Goal: Find specific page/section: Find specific page/section

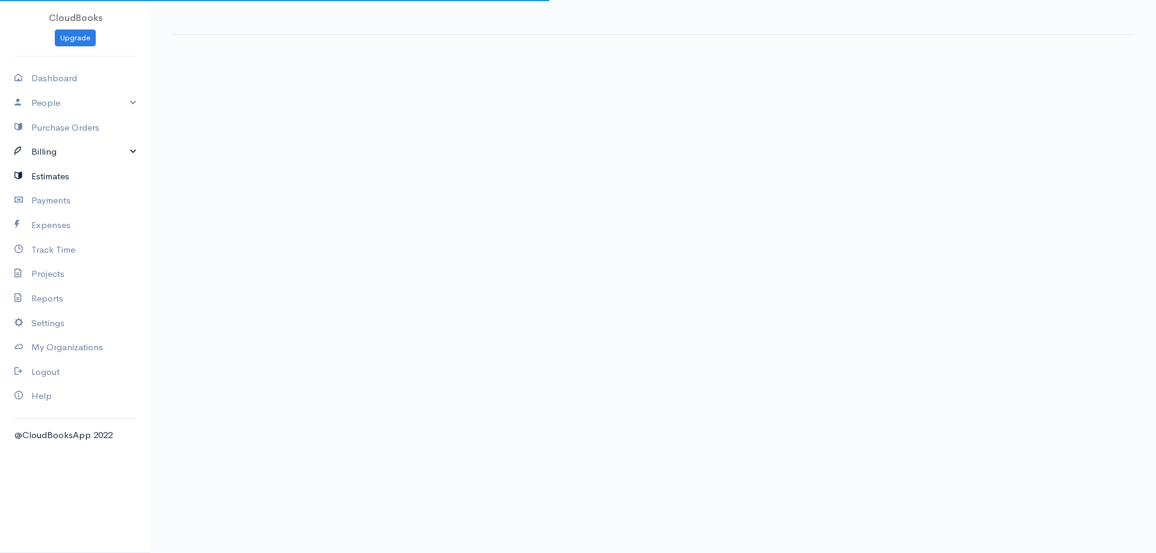
drag, startPoint x: 130, startPoint y: 156, endPoint x: 90, endPoint y: 191, distance: 53.7
click at [129, 156] on link "Billing" at bounding box center [75, 152] width 151 height 25
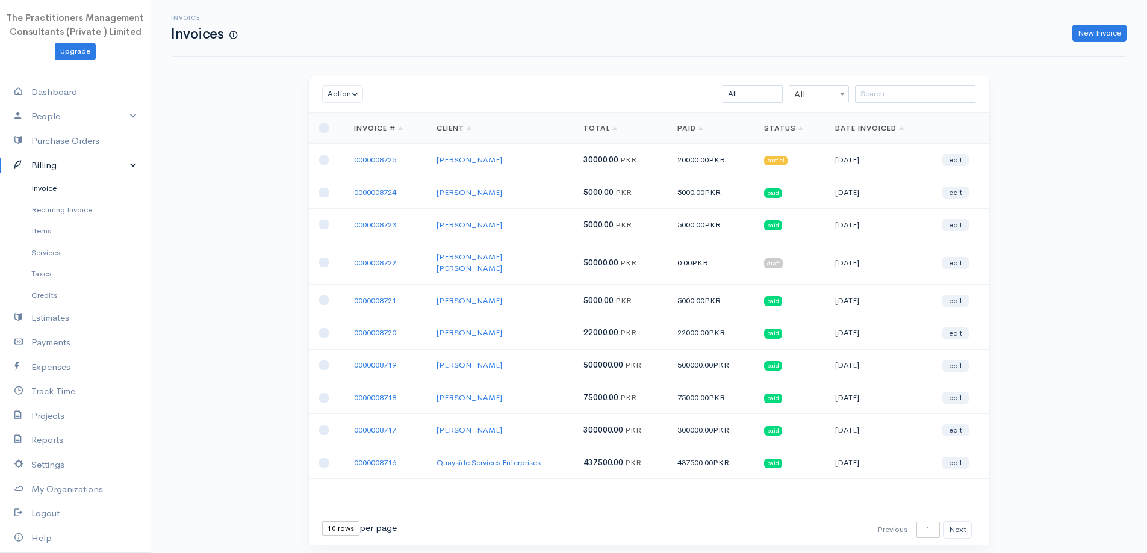
click at [19, 188] on link "Invoice" at bounding box center [75, 189] width 151 height 22
click at [879, 90] on input "search" at bounding box center [915, 93] width 120 height 17
paste input "[PERSON_NAME]"
click at [880, 90] on input "[PERSON_NAME]" at bounding box center [915, 93] width 120 height 17
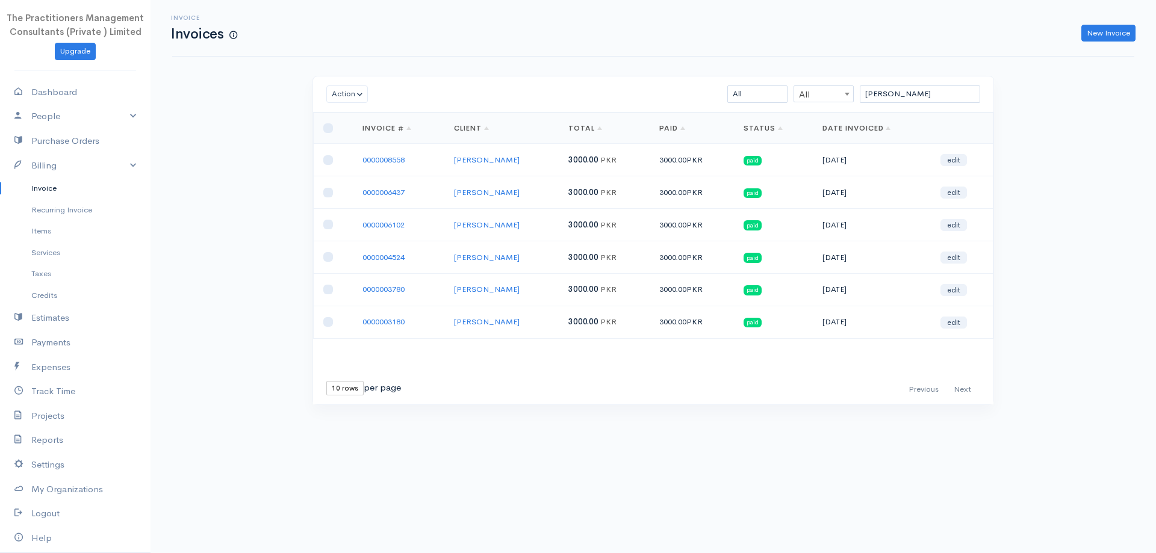
drag, startPoint x: 944, startPoint y: 81, endPoint x: 942, endPoint y: 90, distance: 9.8
click at [943, 87] on div "Action Archive Delete Download PDF Send [PERSON_NAME] as Sent Mark Un-Sent Ente…" at bounding box center [653, 94] width 680 height 36
click at [939, 97] on input "[PERSON_NAME]" at bounding box center [920, 93] width 120 height 17
drag, startPoint x: 939, startPoint y: 97, endPoint x: 945, endPoint y: 93, distance: 7.5
click at [945, 93] on input "[PERSON_NAME]" at bounding box center [920, 93] width 120 height 17
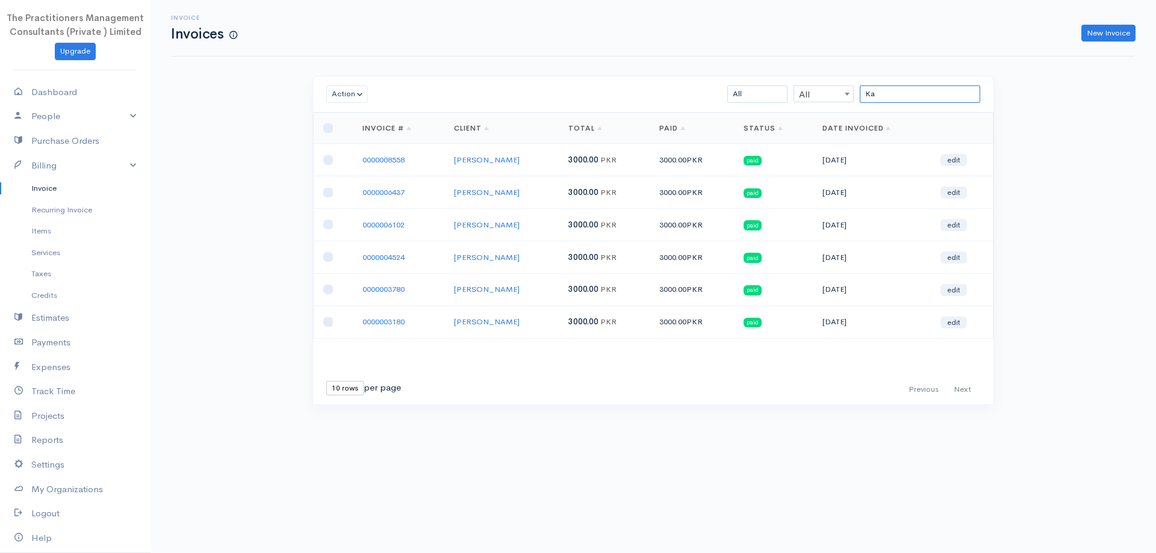
type input "K"
paste input "Zaifullah"
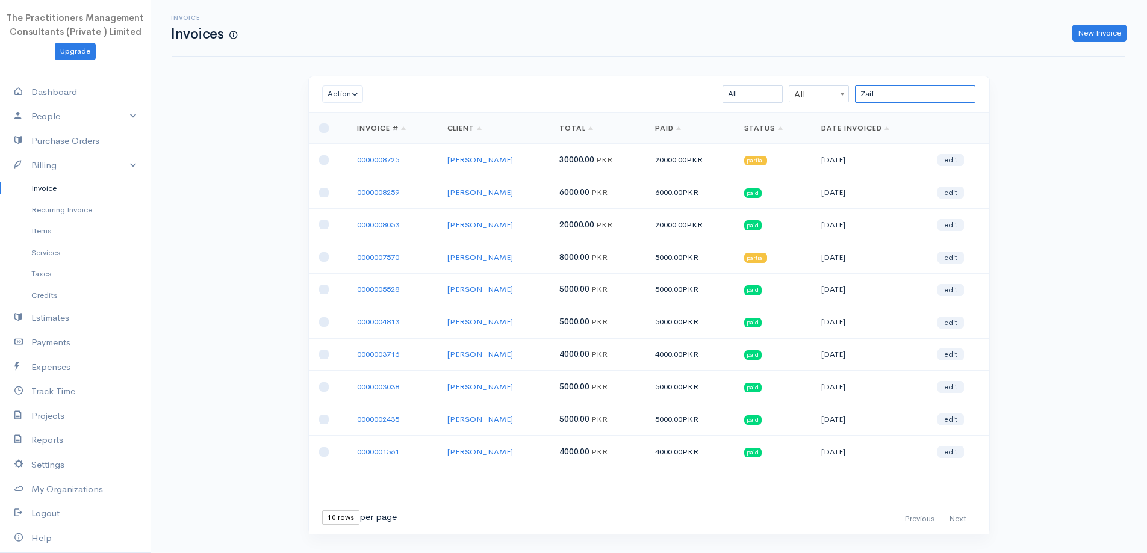
type input "Zaif"
click at [367, 552] on div "Action Archive Delete Download PDF Send [PERSON_NAME] as Sent Mark Un-Sent Ente…" at bounding box center [649, 327] width 694 height 503
click at [357, 551] on div "Action Archive Delete Download PDF Send [PERSON_NAME] as Sent Mark Un-Sent Ente…" at bounding box center [649, 327] width 694 height 503
